Goal: Transaction & Acquisition: Obtain resource

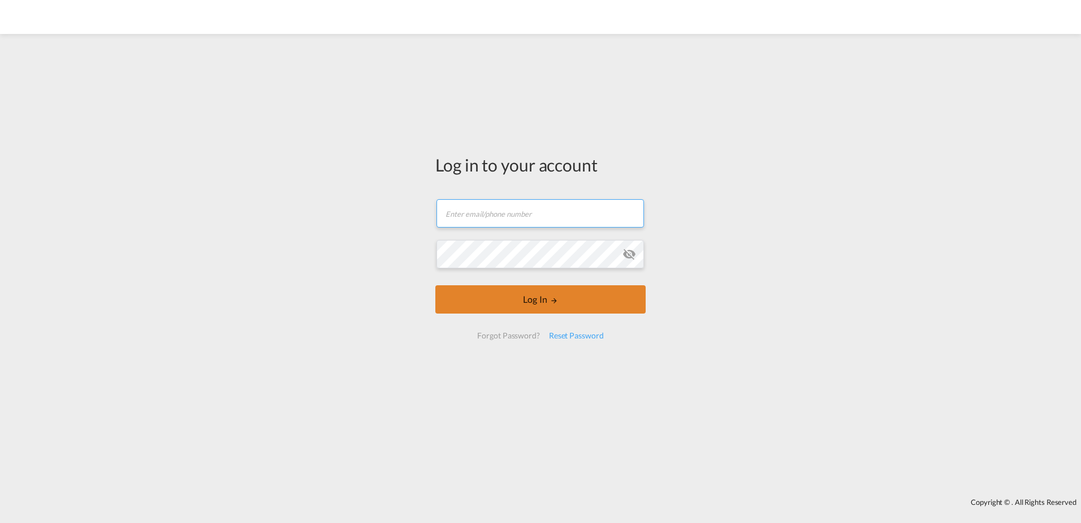
type input "[PERSON_NAME][EMAIL_ADDRESS][PERSON_NAME][DOMAIN_NAME]"
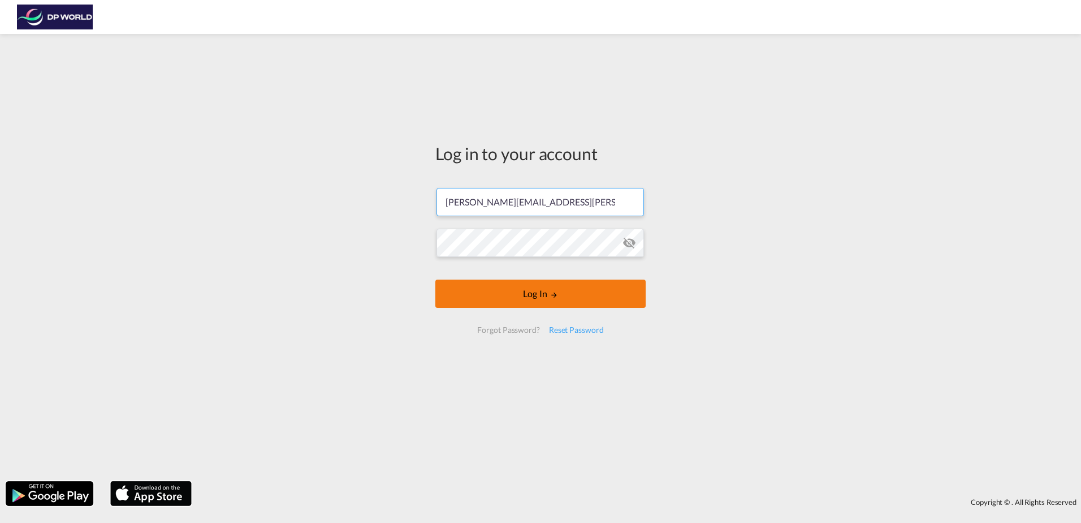
click at [547, 307] on button "Log In" at bounding box center [541, 293] width 210 height 28
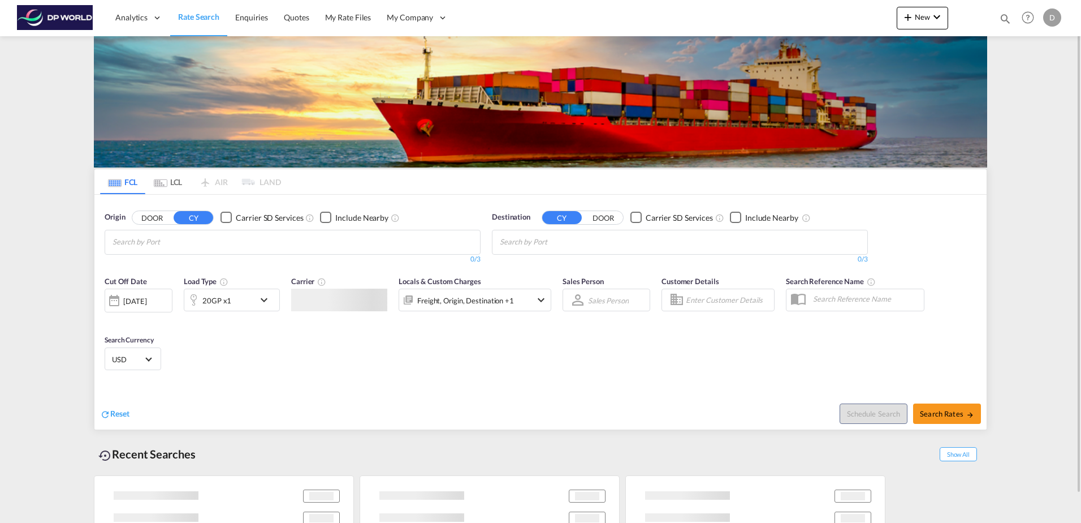
click at [344, 236] on md-chips at bounding box center [292, 242] width 375 height 24
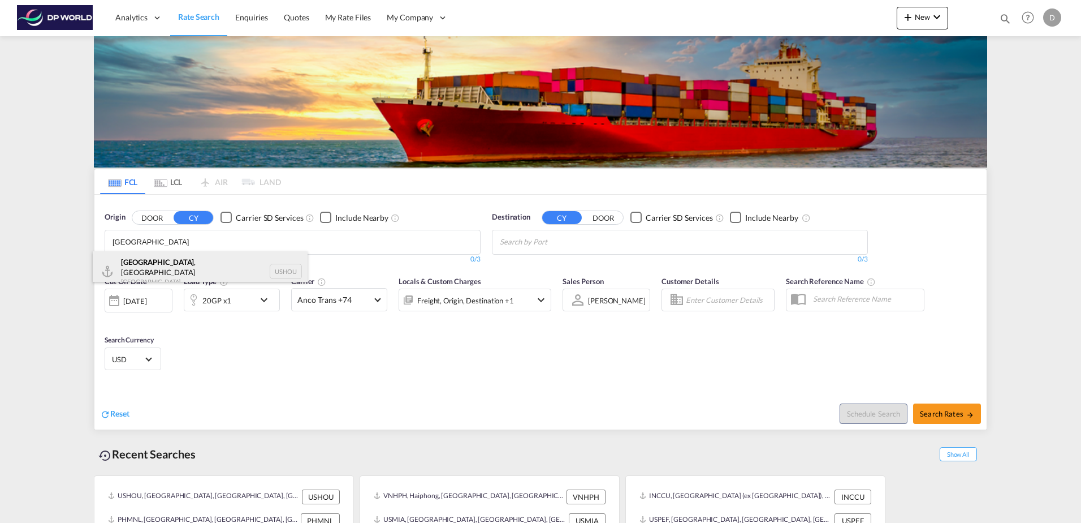
type input "[GEOGRAPHIC_DATA]"
click at [212, 269] on div "[GEOGRAPHIC_DATA] , [GEOGRAPHIC_DATA] [GEOGRAPHIC_DATA] USHOU" at bounding box center [200, 271] width 215 height 41
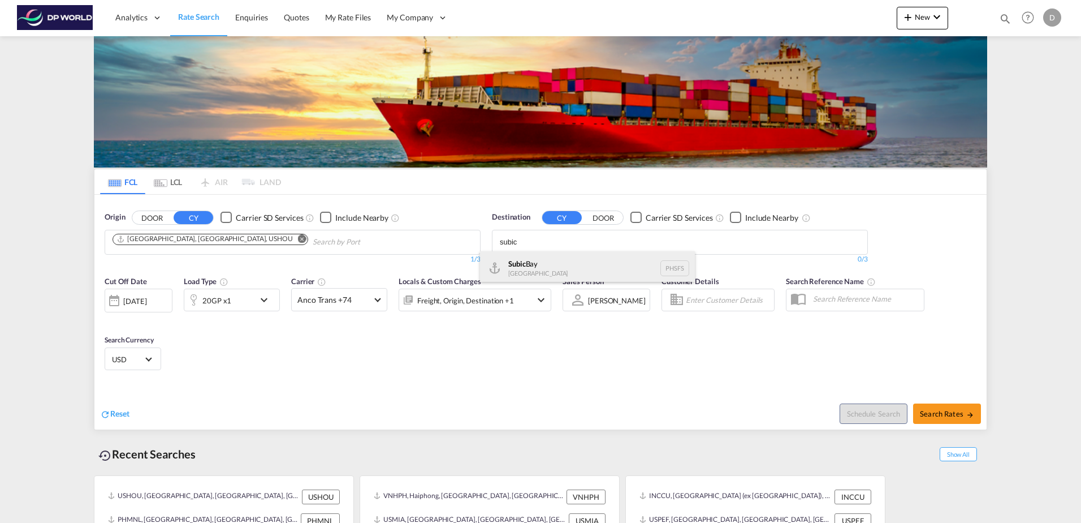
type input "subic"
click at [592, 262] on div "Subic [GEOGRAPHIC_DATA] PHSFS" at bounding box center [587, 268] width 215 height 34
click at [146, 299] on div "[DATE]" at bounding box center [134, 301] width 23 height 10
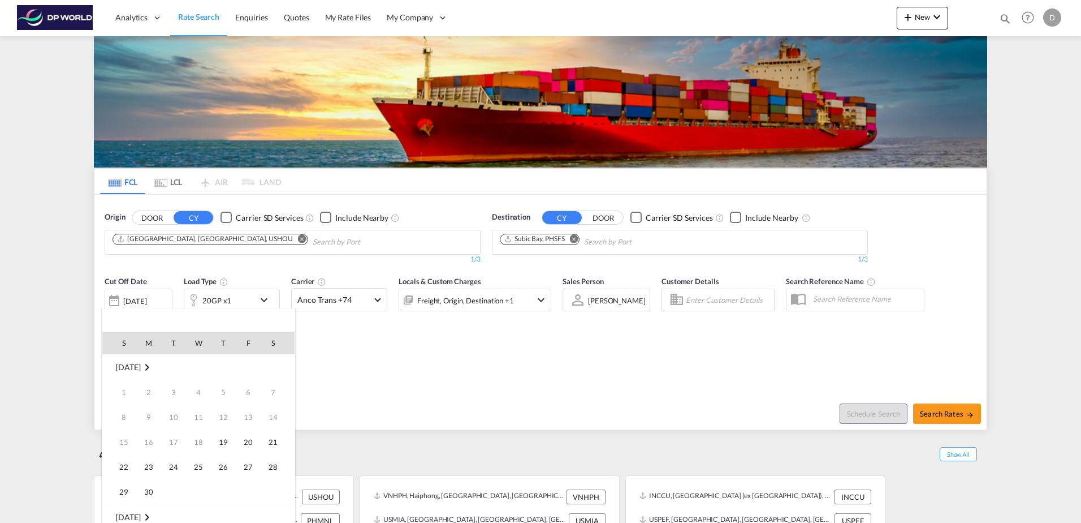
scroll to position [450, 0]
click at [272, 444] on span "20" at bounding box center [273, 441] width 23 height 23
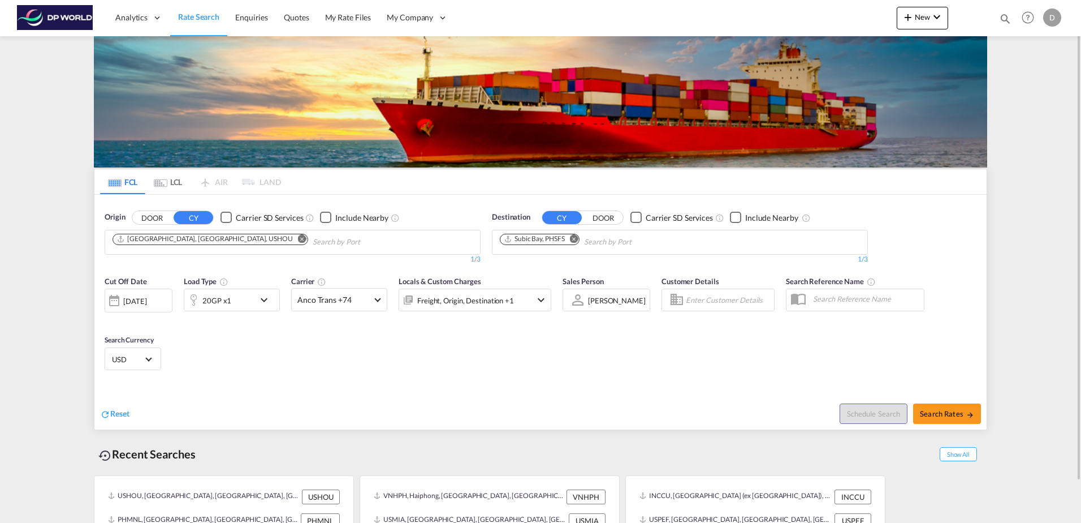
click at [265, 301] on md-icon "icon-chevron-down" at bounding box center [266, 300] width 19 height 14
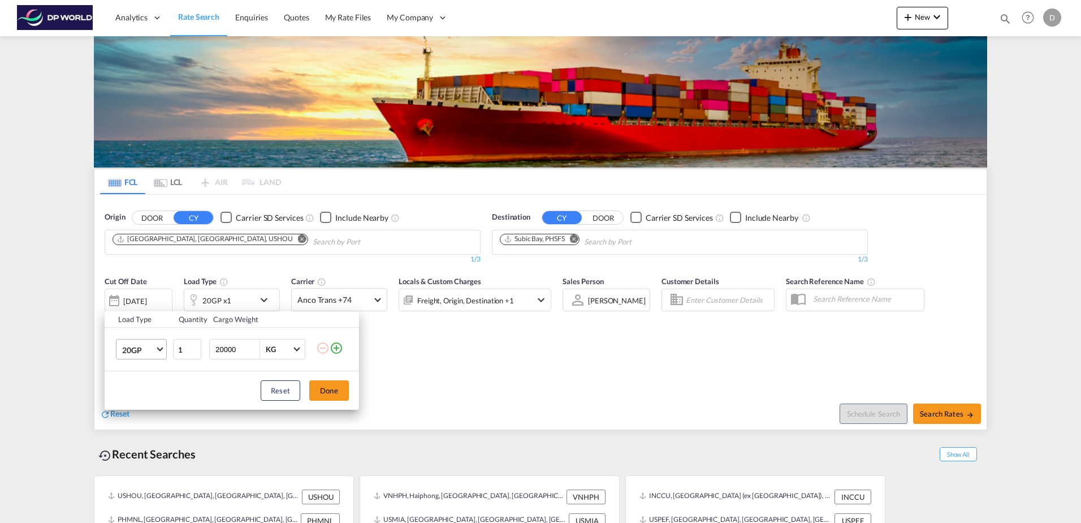
click at [152, 350] on span "20GP" at bounding box center [138, 349] width 33 height 11
click at [152, 413] on md-option "40HC" at bounding box center [151, 403] width 77 height 27
click at [328, 386] on button "Done" at bounding box center [329, 390] width 40 height 20
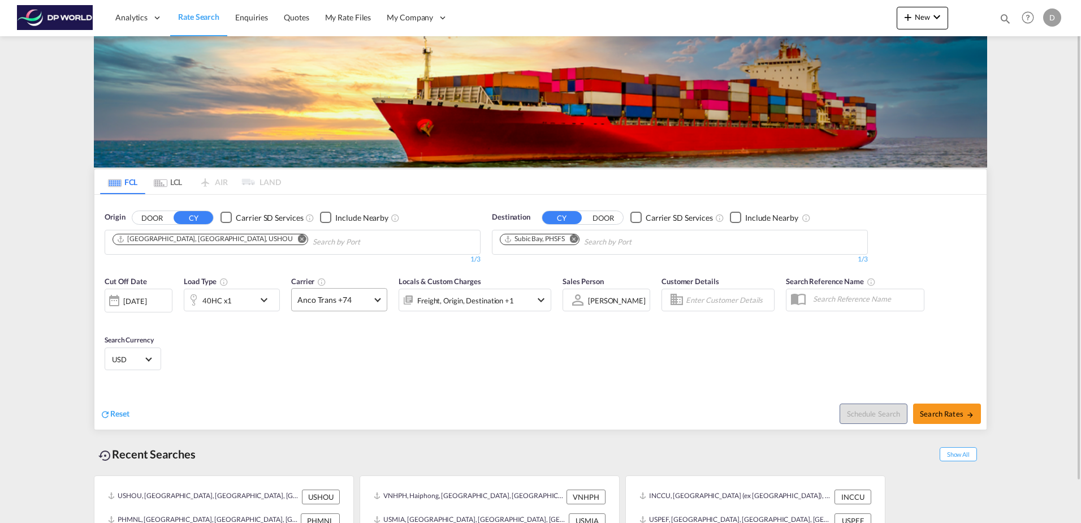
click at [352, 295] on span "Anco Trans +74" at bounding box center [335, 299] width 74 height 11
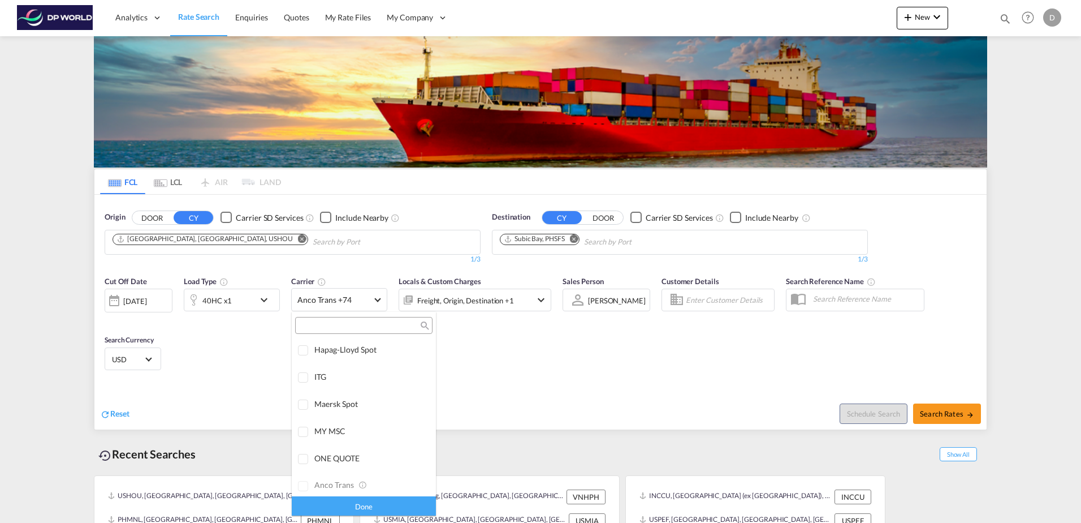
scroll to position [0, 0]
click at [390, 356] on div "Checkbox No Ink" at bounding box center [395, 350] width 11 height 11
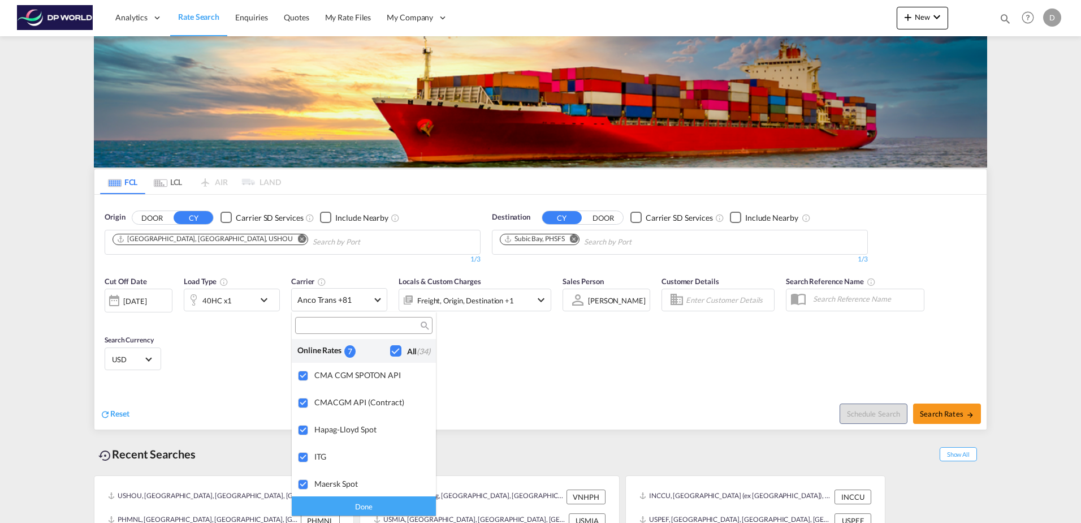
click at [388, 504] on div "Done" at bounding box center [364, 505] width 144 height 20
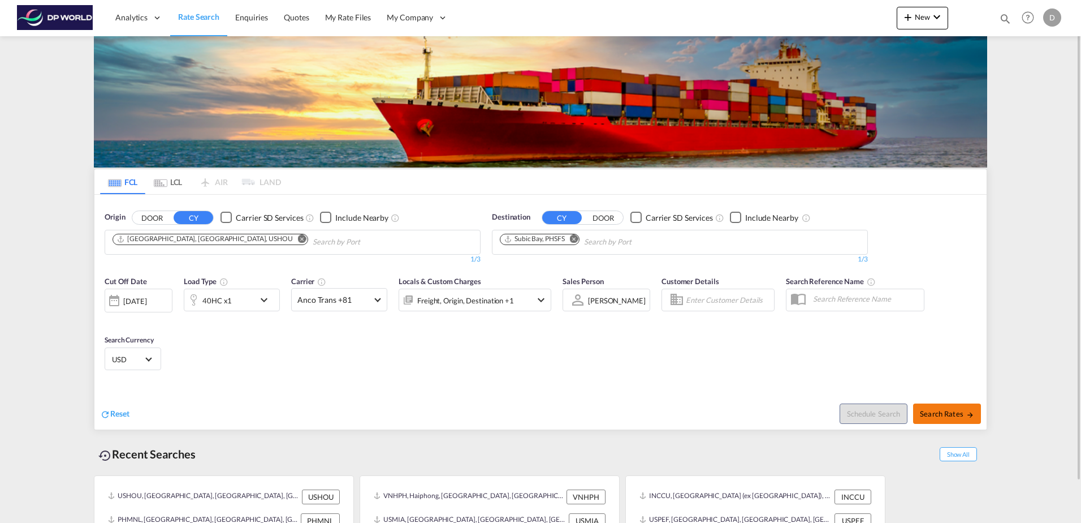
click at [944, 423] on button "Search Rates" at bounding box center [947, 413] width 68 height 20
type input "USHOU to PHSFS / [DATE]"
